Goal: Information Seeking & Learning: Learn about a topic

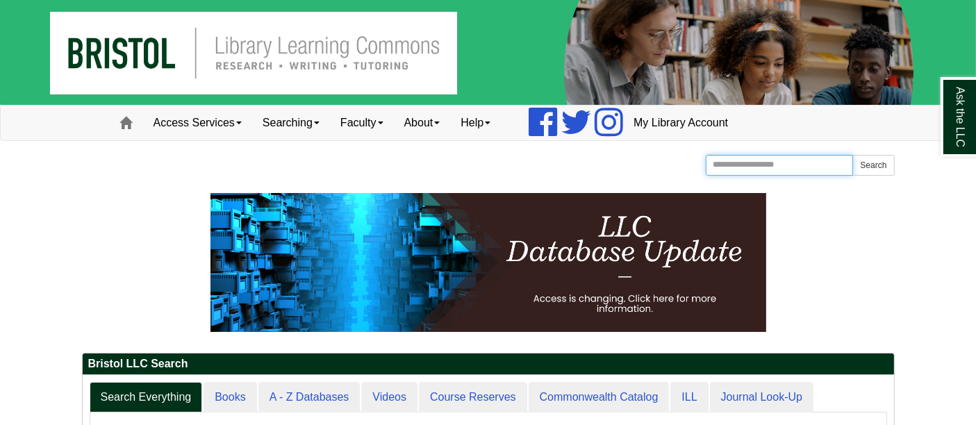
click at [753, 161] on input "Search the Website" at bounding box center [780, 165] width 148 height 21
type input "*********"
click at [852, 155] on button "Search" at bounding box center [873, 165] width 42 height 21
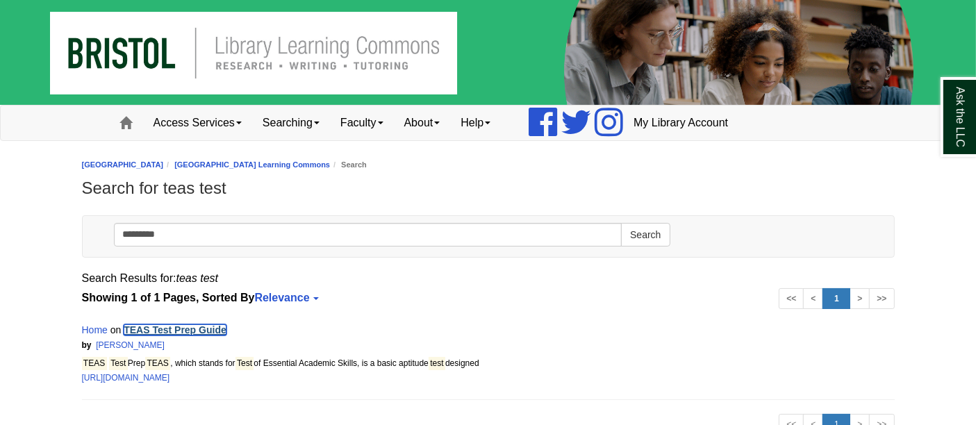
click at [208, 327] on link "TEAS Test Prep Guide" at bounding box center [175, 329] width 103 height 11
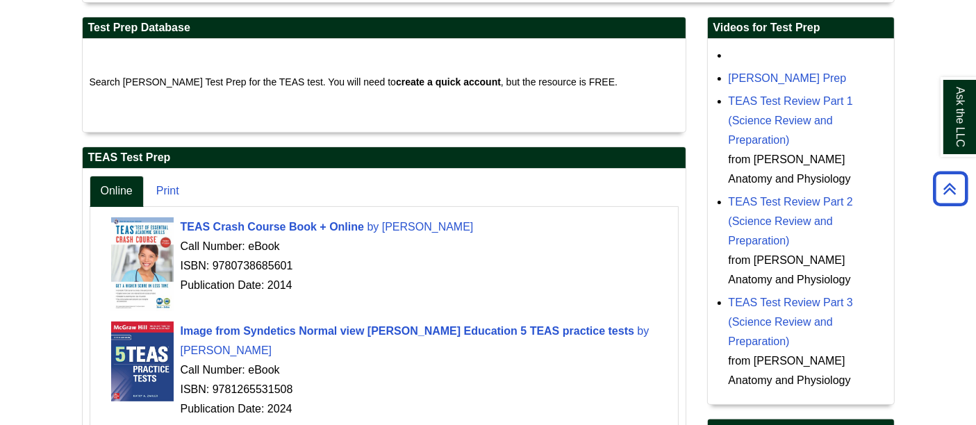
scroll to position [336, 0]
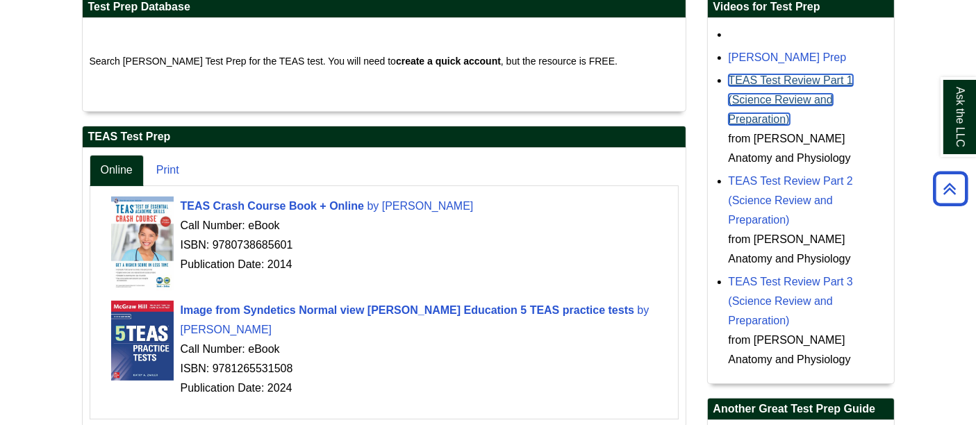
click at [767, 94] on link "TEAS Test Review Part 1 (Science Review and Preparation)" at bounding box center [791, 99] width 124 height 51
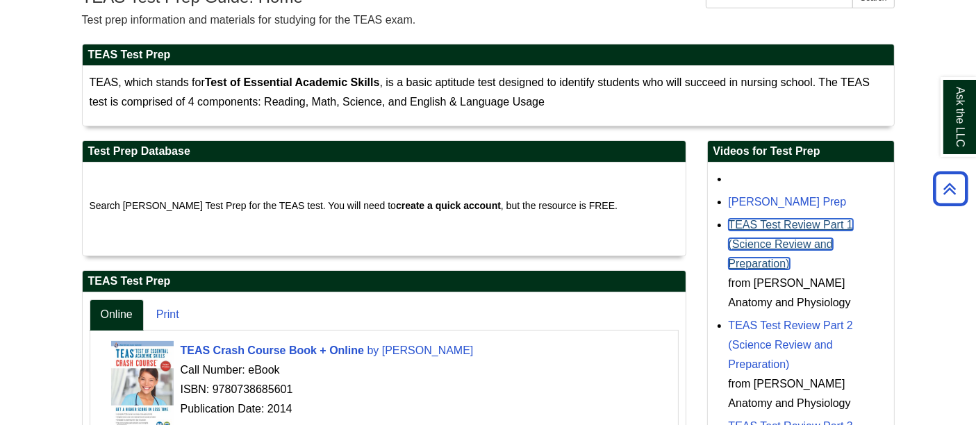
scroll to position [181, 0]
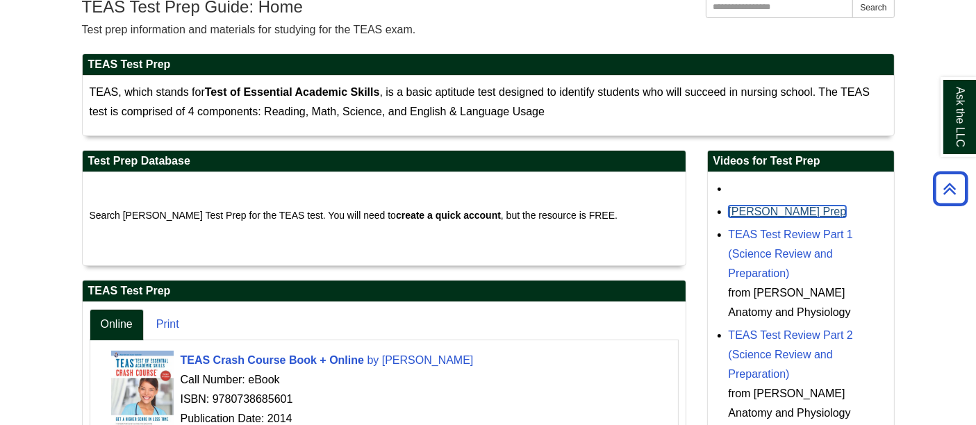
click at [758, 211] on link "[PERSON_NAME] Prep" at bounding box center [788, 212] width 118 height 12
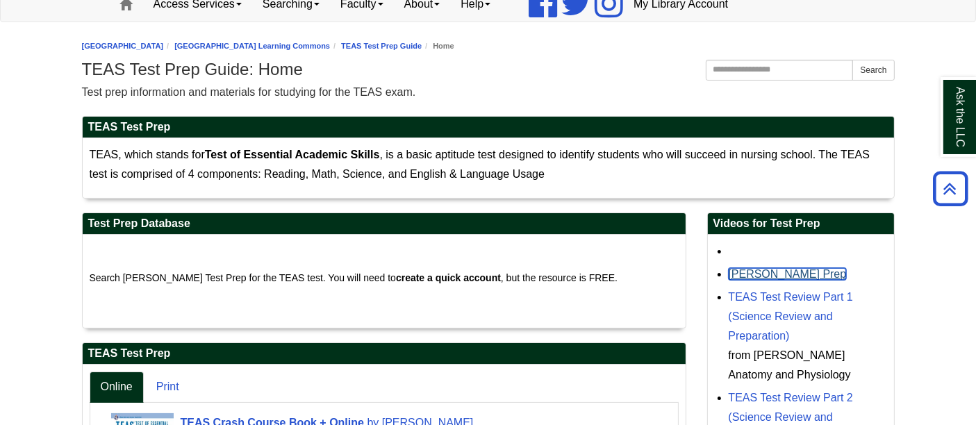
scroll to position [0, 0]
